Goal: Information Seeking & Learning: Learn about a topic

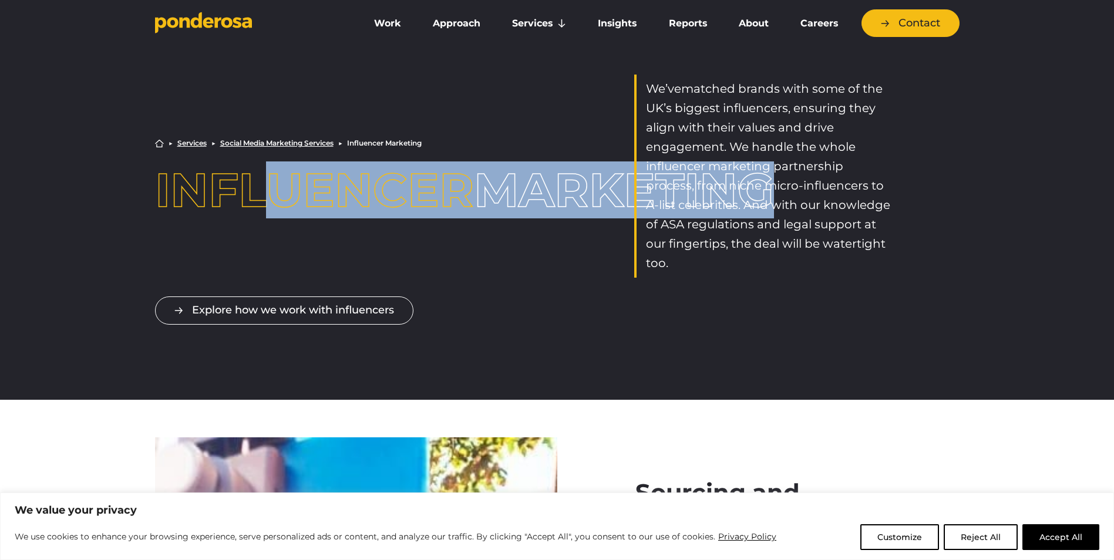
drag, startPoint x: 276, startPoint y: 174, endPoint x: 450, endPoint y: 218, distance: 179.5
click at [449, 214] on h1 "Influencer Marketing" at bounding box center [317, 190] width 325 height 47
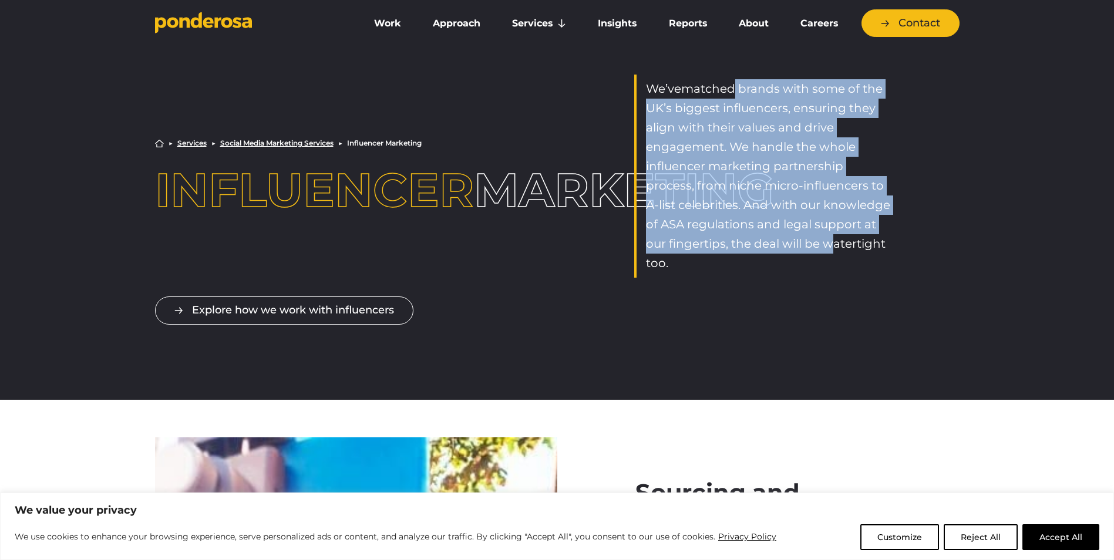
drag, startPoint x: 751, startPoint y: 93, endPoint x: 826, endPoint y: 243, distance: 168.1
click at [826, 243] on div "Home ▶︎ Services ▶︎ Social Media Marketing Services ▶︎ Influencer Marketing Inf…" at bounding box center [557, 218] width 1114 height 362
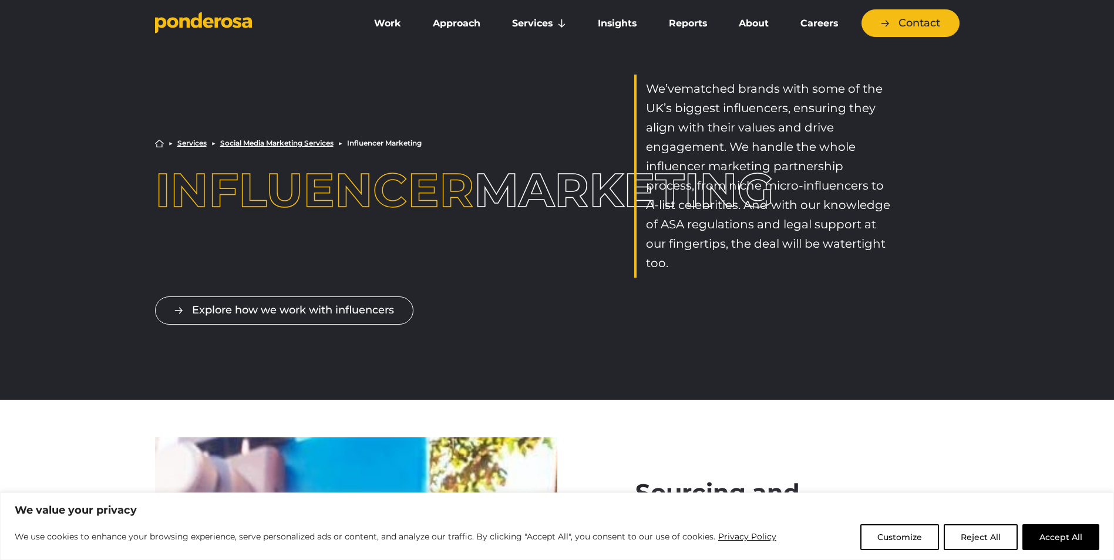
drag, startPoint x: 826, startPoint y: 243, endPoint x: 833, endPoint y: 248, distance: 8.0
click at [833, 248] on span "matched brands with some of the UK’s biggest influencers, ensuring they align w…" at bounding box center [768, 176] width 244 height 189
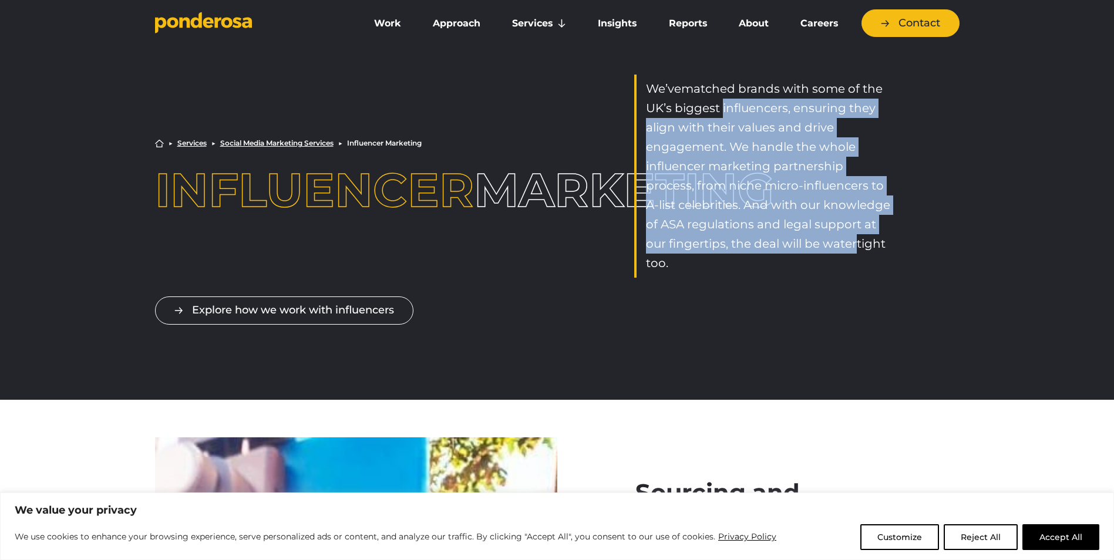
drag, startPoint x: 850, startPoint y: 238, endPoint x: 719, endPoint y: 99, distance: 191.5
click at [719, 99] on p "We’ve matched brands with some of the UK’s biggest influencers, ensuring they a…" at bounding box center [768, 176] width 245 height 194
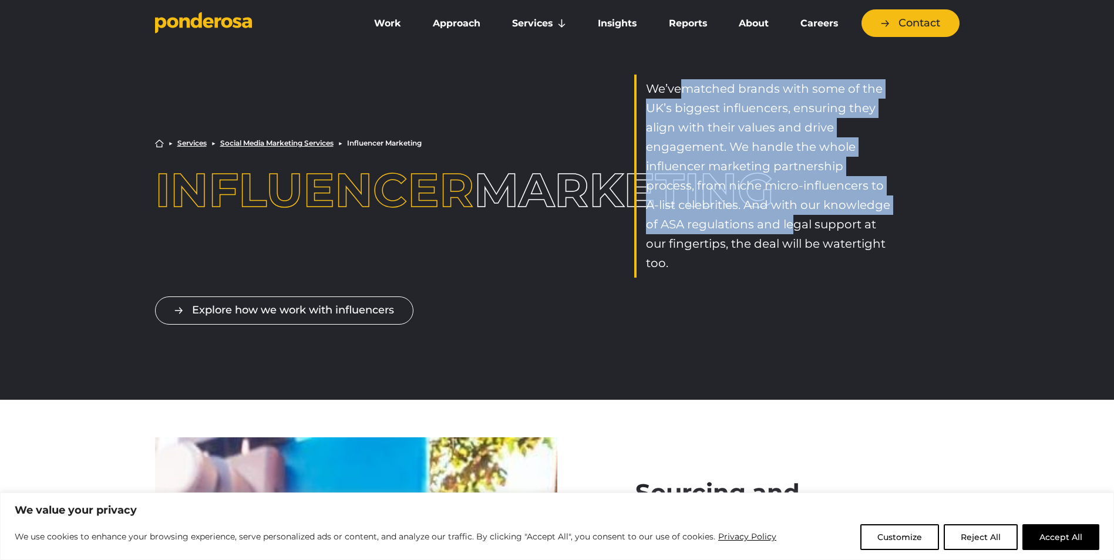
drag, startPoint x: 719, startPoint y: 99, endPoint x: 802, endPoint y: 240, distance: 163.3
click at [802, 240] on span "matched brands with some of the UK’s biggest influencers, ensuring they align w…" at bounding box center [768, 176] width 244 height 189
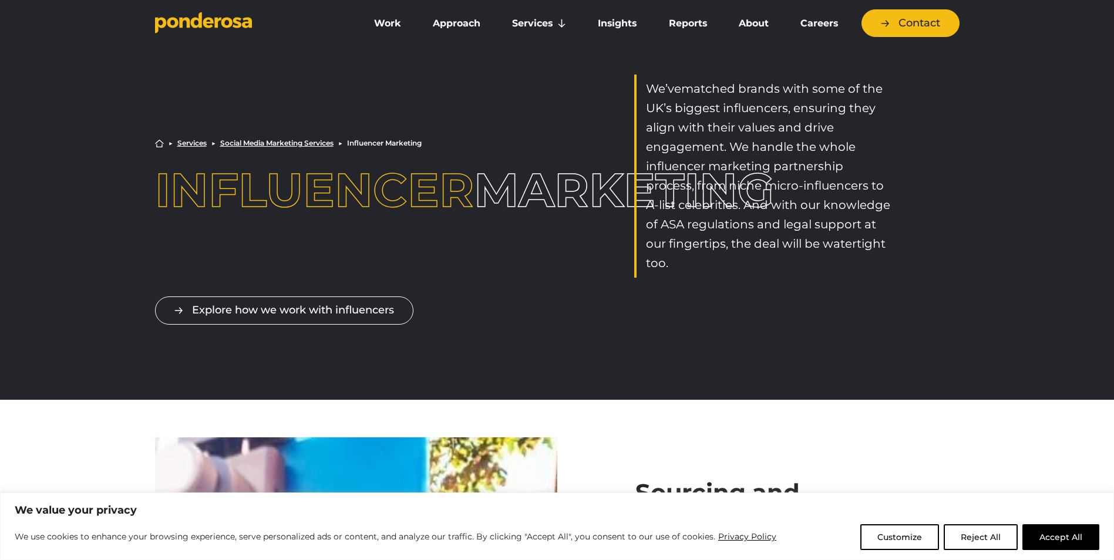
drag, startPoint x: 802, startPoint y: 240, endPoint x: 813, endPoint y: 244, distance: 11.9
click at [813, 244] on span "matched brands with some of the UK’s biggest influencers, ensuring they align w…" at bounding box center [768, 176] width 244 height 189
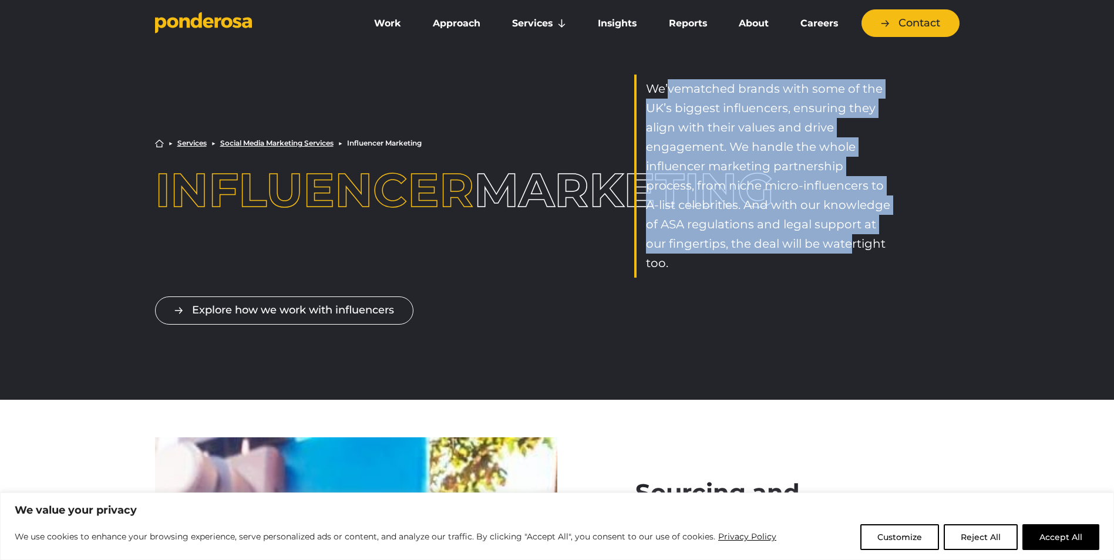
drag, startPoint x: 833, startPoint y: 225, endPoint x: 668, endPoint y: 79, distance: 220.6
click at [668, 79] on p "We’ve matched brands with some of the UK’s biggest influencers, ensuring they a…" at bounding box center [768, 176] width 245 height 194
drag, startPoint x: 668, startPoint y: 79, endPoint x: 677, endPoint y: 87, distance: 12.1
click at [677, 85] on span "We’ve" at bounding box center [663, 89] width 35 height 14
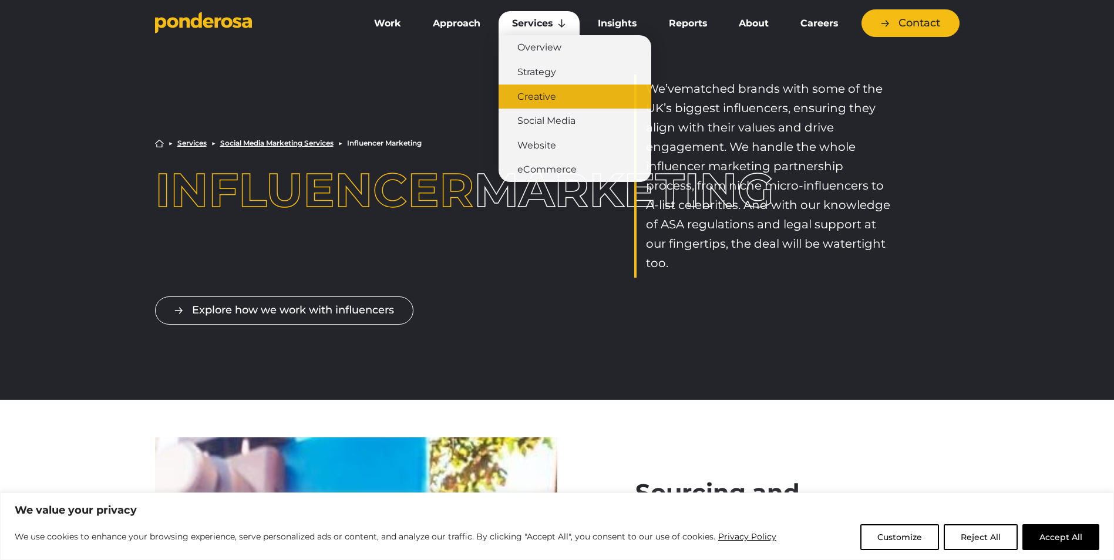
click at [544, 100] on link "Creative" at bounding box center [575, 97] width 153 height 25
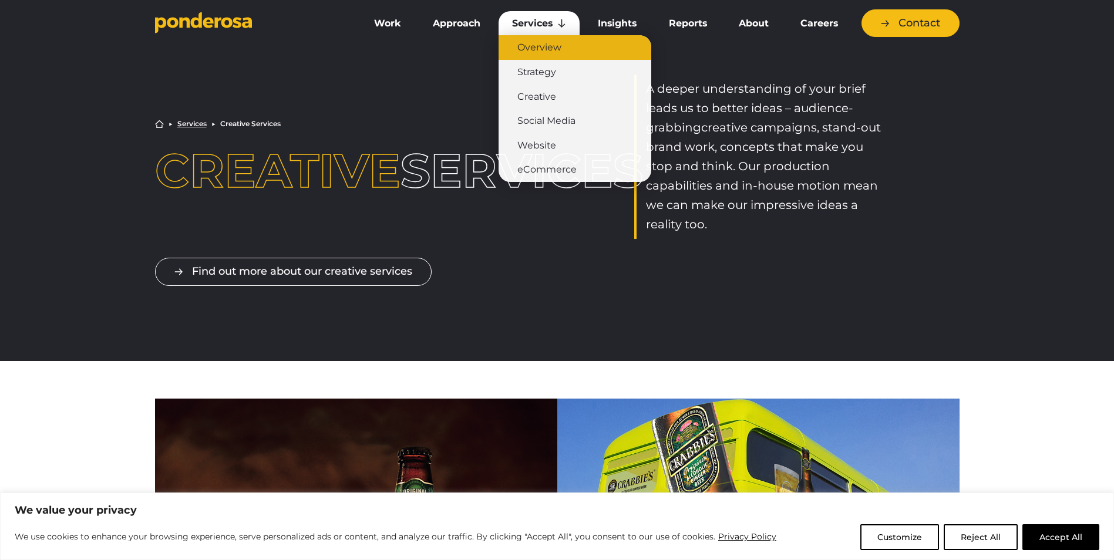
click at [541, 49] on link "Overview" at bounding box center [575, 47] width 153 height 25
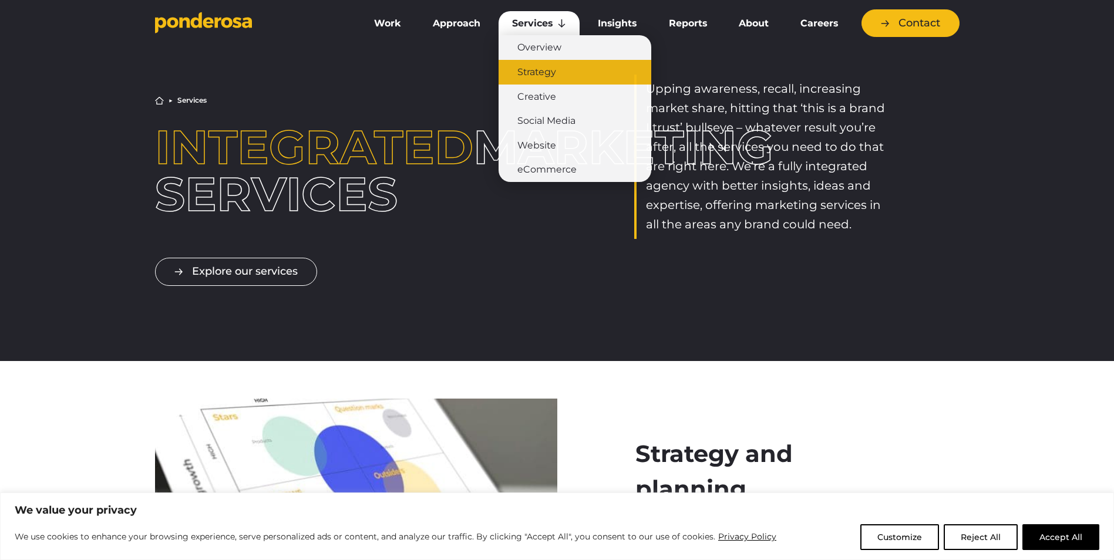
click at [545, 65] on link "Strategy" at bounding box center [575, 72] width 153 height 25
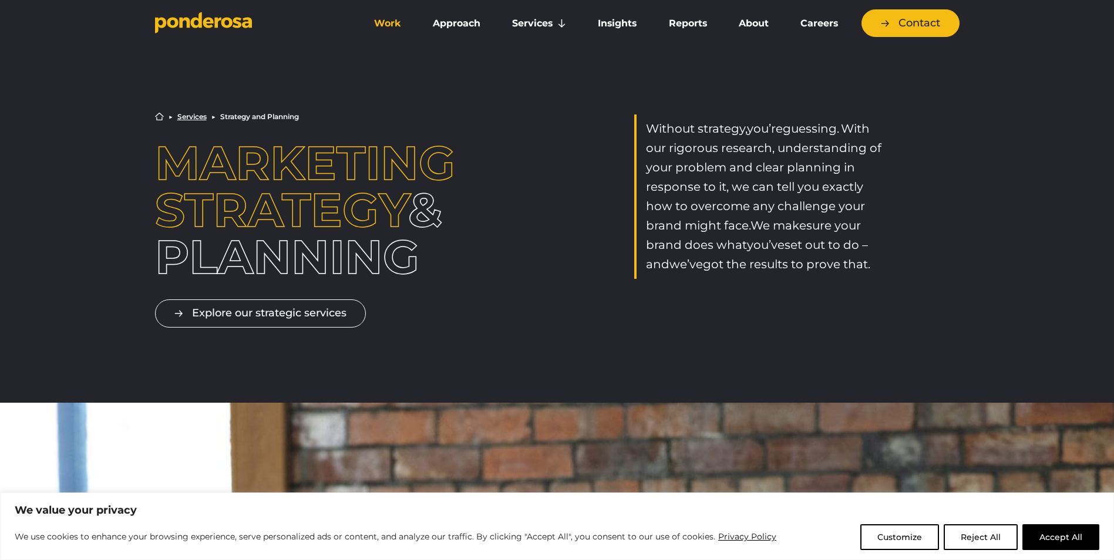
click at [390, 26] on link "Work" at bounding box center [388, 23] width 54 height 25
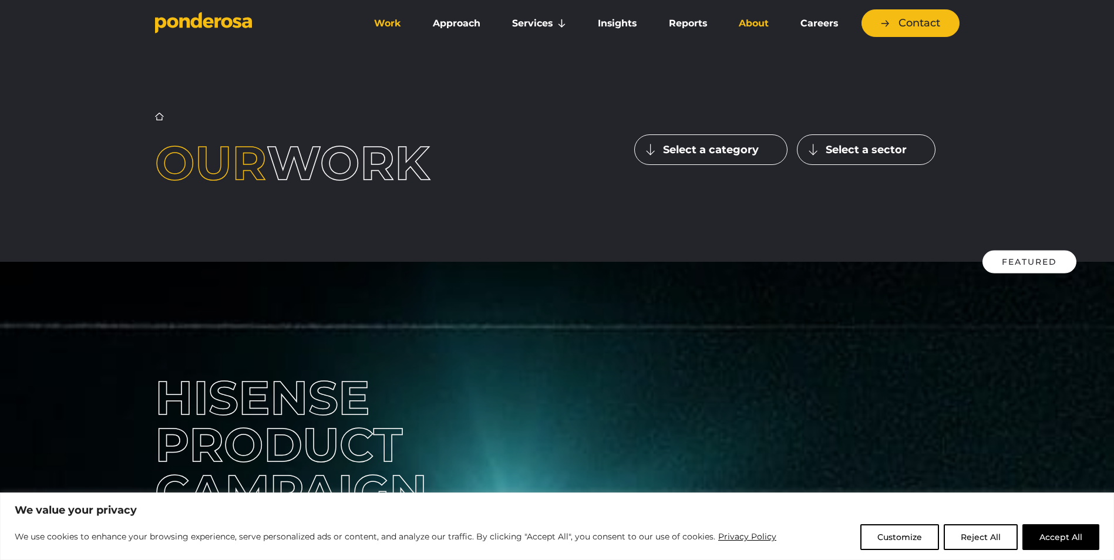
click at [756, 19] on link "About" at bounding box center [753, 23] width 57 height 25
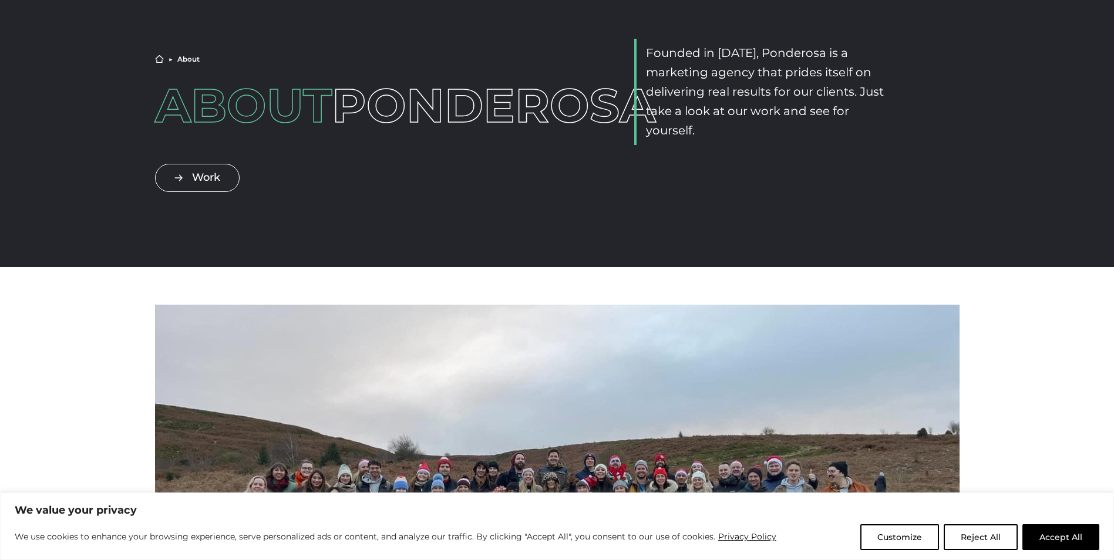
scroll to position [411, 0]
